Goal: Task Accomplishment & Management: Manage account settings

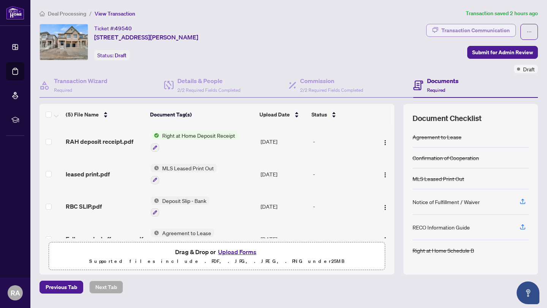
click at [464, 30] on div "Transaction Communication" at bounding box center [475, 30] width 68 height 12
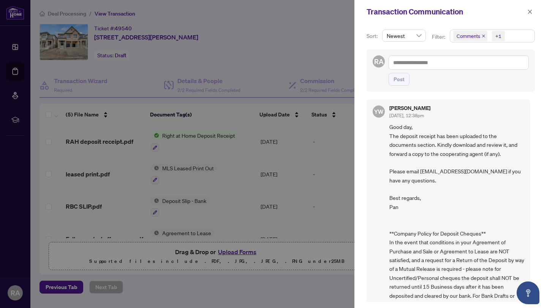
click at [220, 135] on div at bounding box center [273, 154] width 547 height 308
click at [530, 8] on span "button" at bounding box center [529, 12] width 5 height 12
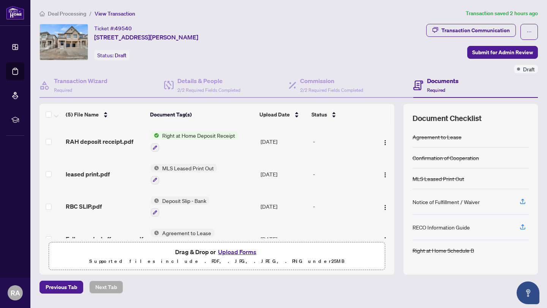
click at [201, 136] on span "Right at Home Deposit Receipt" at bounding box center [198, 135] width 79 height 8
click at [195, 172] on span "Right at Home Deposit Receipt" at bounding box center [197, 172] width 79 height 8
